Goal: Task Accomplishment & Management: Use online tool/utility

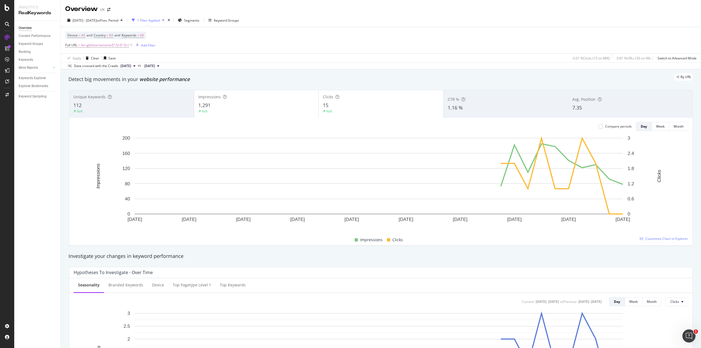
drag, startPoint x: 107, startPoint y: 45, endPoint x: 201, endPoint y: 40, distance: 93.5
click at [247, 38] on div "Device = All and Country = All and Keywords = All Full URL = /en-gb/tournaments…" at bounding box center [380, 40] width 631 height 26
drag, startPoint x: 131, startPoint y: 48, endPoint x: 81, endPoint y: 44, distance: 49.5
click at [81, 44] on span "Full URL = /en-gb/tournaments/[^/]+/[^/]+/" at bounding box center [99, 45] width 68 height 8
copy div "/en-gb/tournaments/[^/]+/[^/]+/"
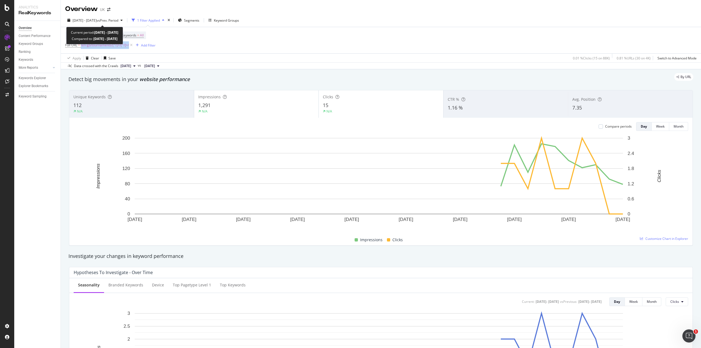
click at [97, 18] on span "[DATE] - [DATE]" at bounding box center [85, 20] width 24 height 5
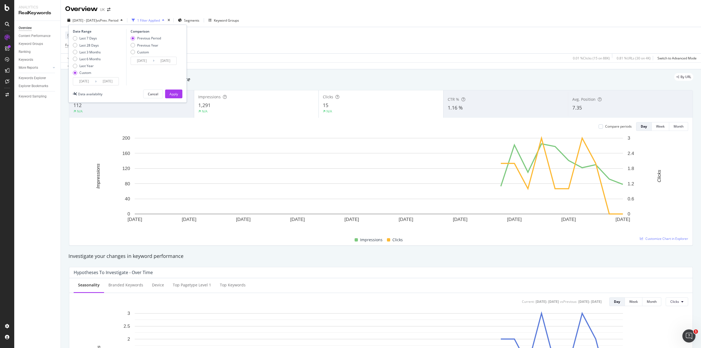
click at [84, 82] on input "[DATE]" at bounding box center [84, 81] width 22 height 8
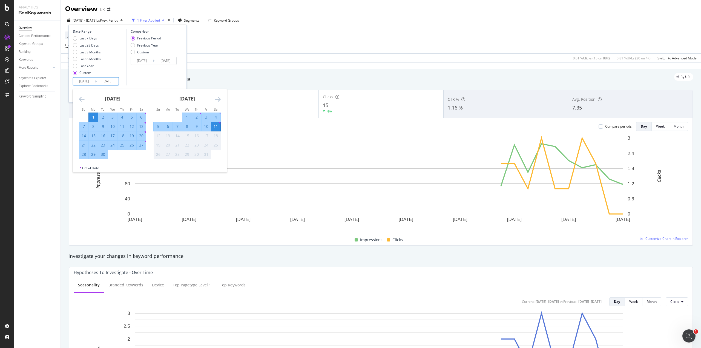
click at [185, 118] on div "1" at bounding box center [186, 116] width 9 height 5
type input "[DATE]"
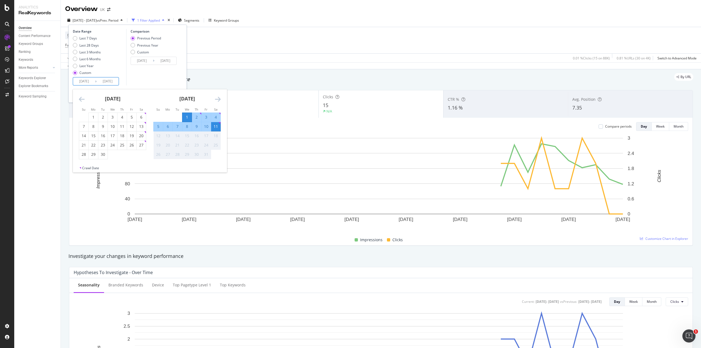
click at [159, 73] on div "Comparison Previous Period Previous Year Custom [DATE] Navigate forward to inte…" at bounding box center [152, 57] width 52 height 56
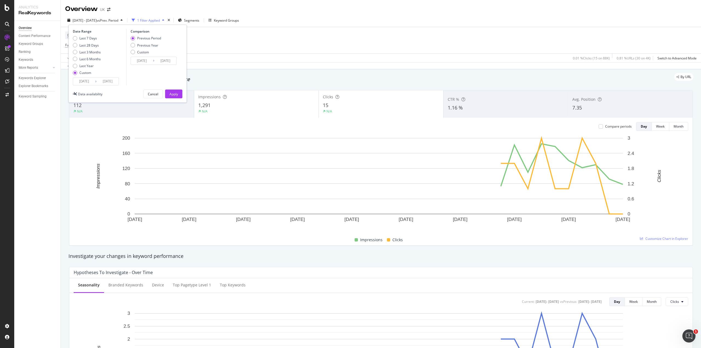
click at [176, 96] on div "Apply" at bounding box center [174, 94] width 8 height 5
